Goal: Information Seeking & Learning: Find specific page/section

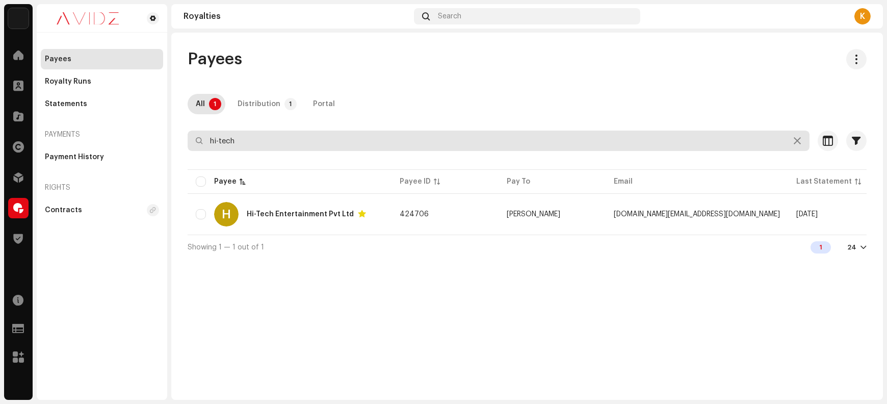
click at [281, 141] on input "hi-tech" at bounding box center [499, 140] width 622 height 20
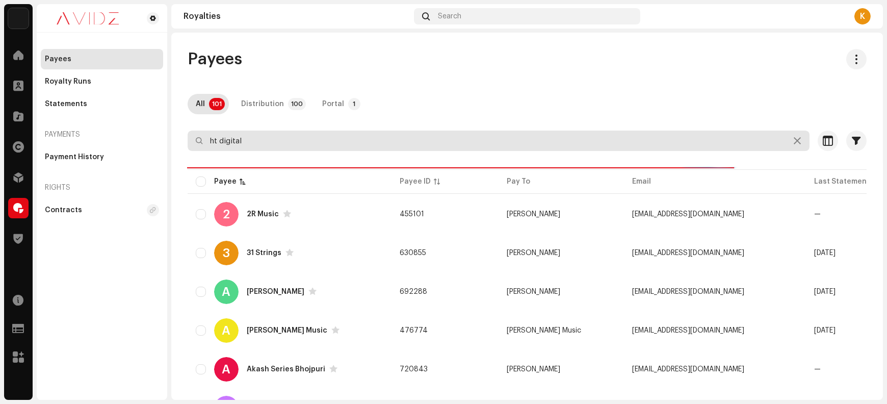
type input "ht digital"
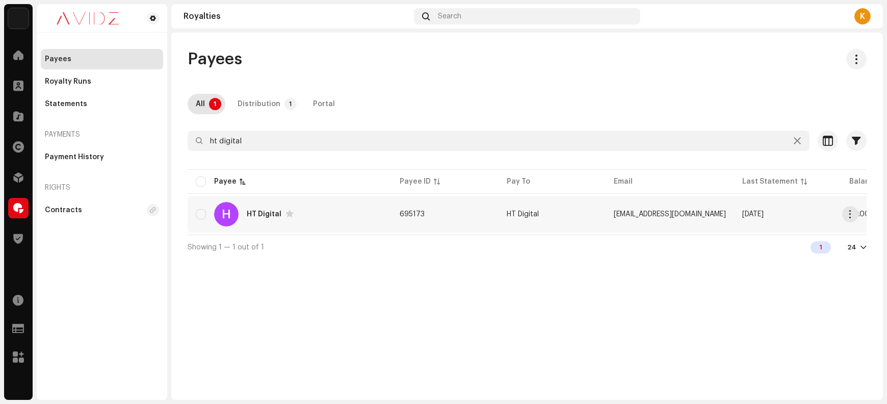
click at [311, 217] on div "H HT Digital" at bounding box center [290, 214] width 188 height 24
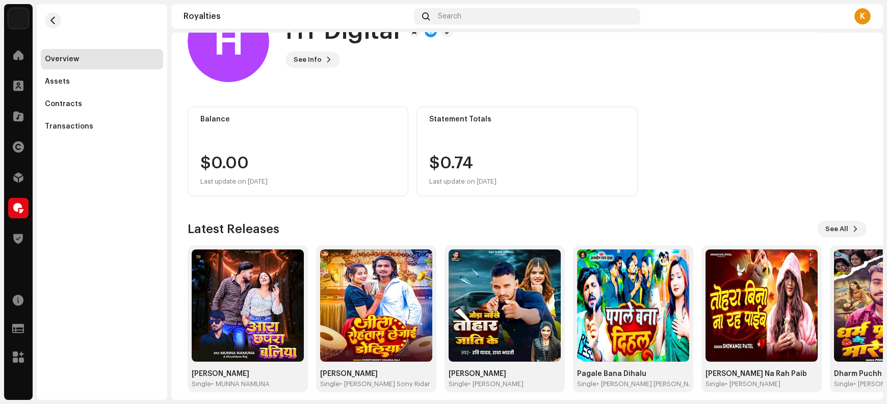
scroll to position [57, 0]
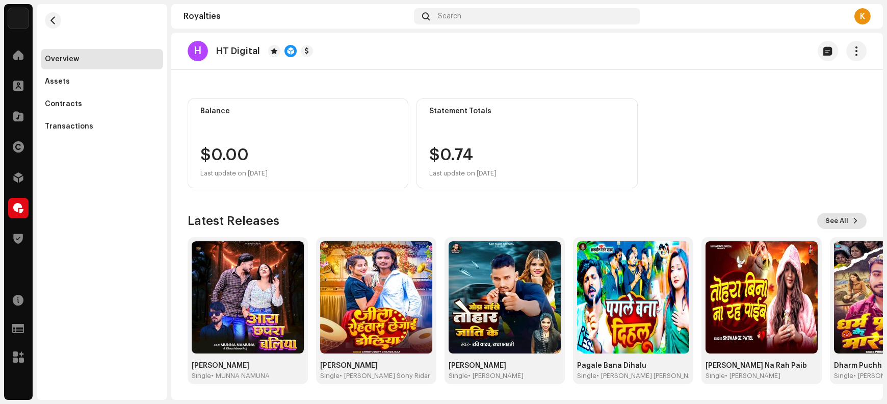
click at [843, 219] on button "See All" at bounding box center [841, 221] width 49 height 16
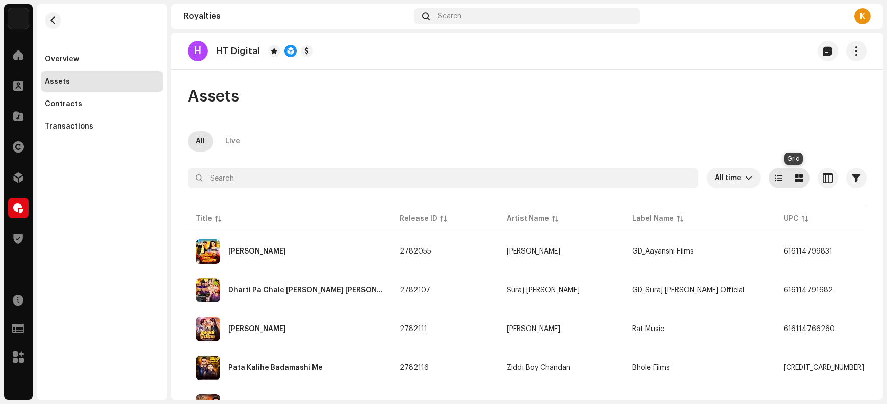
click at [796, 179] on span at bounding box center [800, 178] width 8 height 8
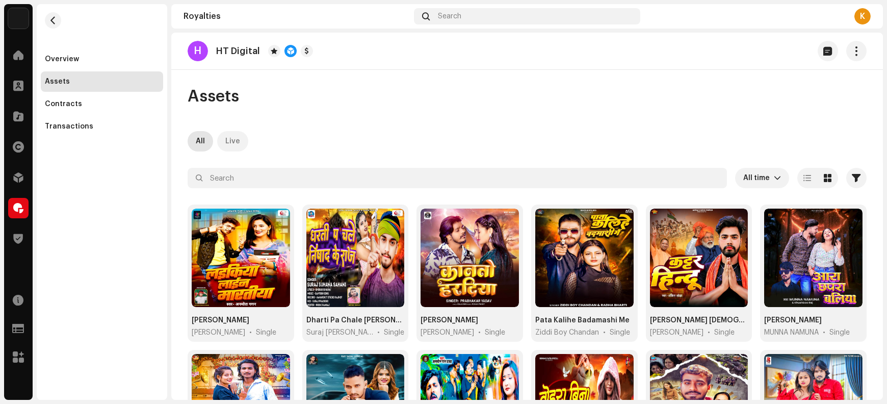
click at [236, 141] on div "Live" at bounding box center [232, 141] width 15 height 20
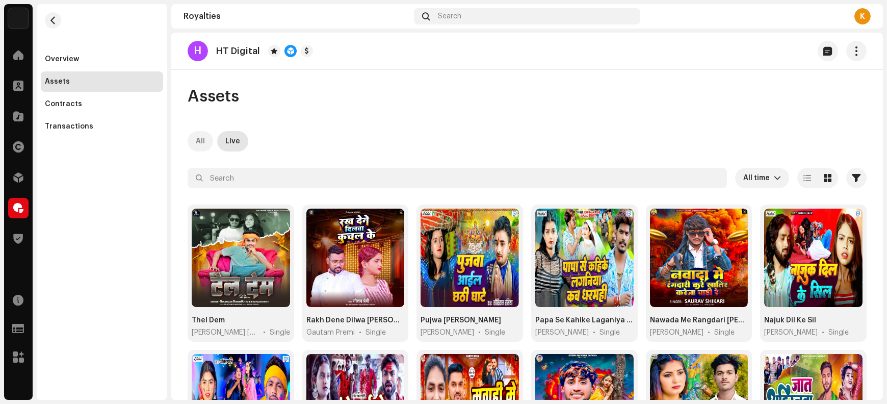
click at [201, 144] on div "All" at bounding box center [200, 141] width 9 height 20
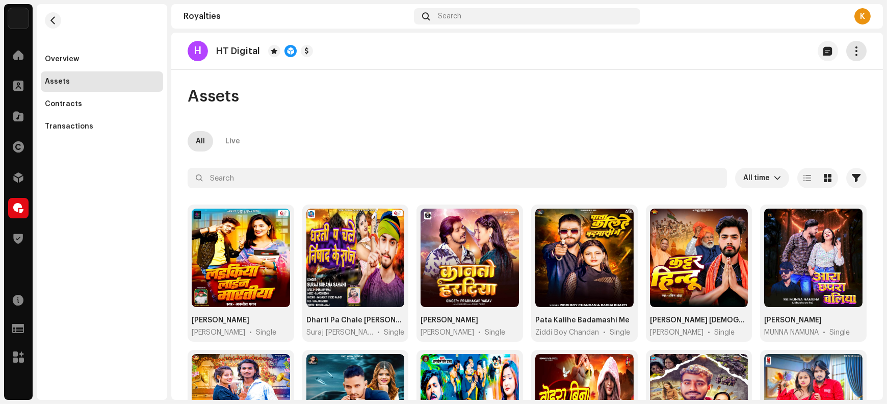
click at [852, 50] on span "button" at bounding box center [857, 51] width 10 height 8
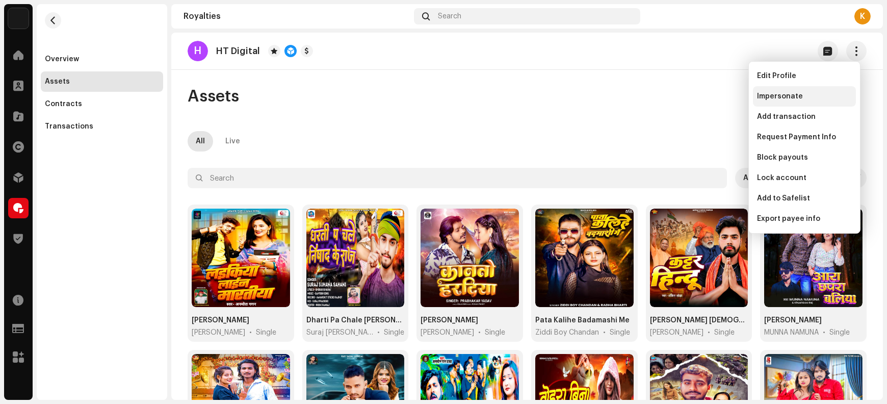
click at [806, 101] on div "Impersonate" at bounding box center [804, 96] width 103 height 20
